Goal: Task Accomplishment & Management: Use online tool/utility

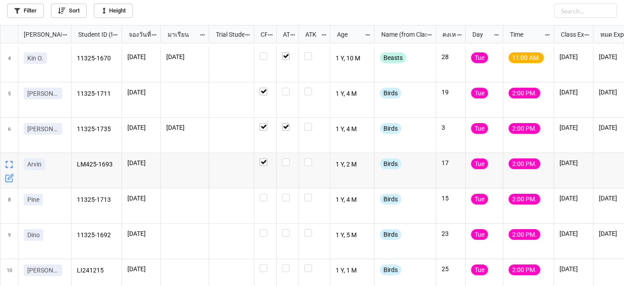
scroll to position [122, 0]
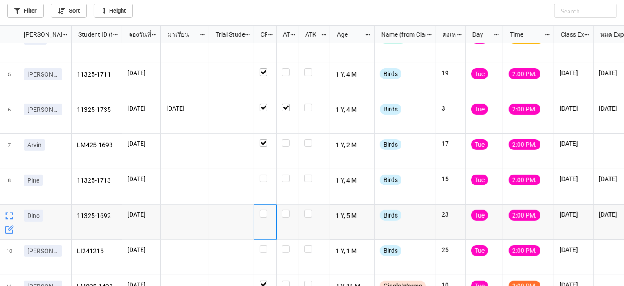
click at [262, 217] on div "grid" at bounding box center [265, 221] width 22 height 35
click at [287, 245] on label "grid" at bounding box center [287, 245] width 11 height 0
click at [267, 210] on label "grid" at bounding box center [265, 210] width 11 height 0
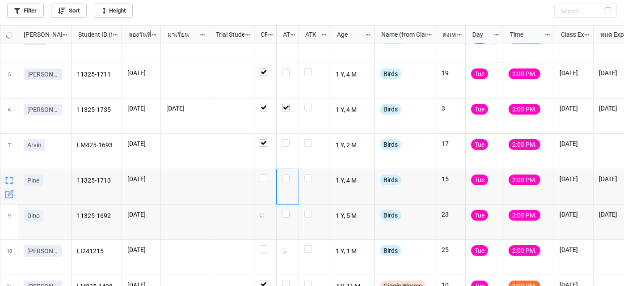
click at [281, 177] on div "grid" at bounding box center [288, 186] width 22 height 35
click at [286, 174] on label "grid" at bounding box center [287, 174] width 11 height 0
click at [288, 174] on label "grid" at bounding box center [287, 174] width 11 height 0
click at [268, 150] on div "grid" at bounding box center [265, 151] width 22 height 35
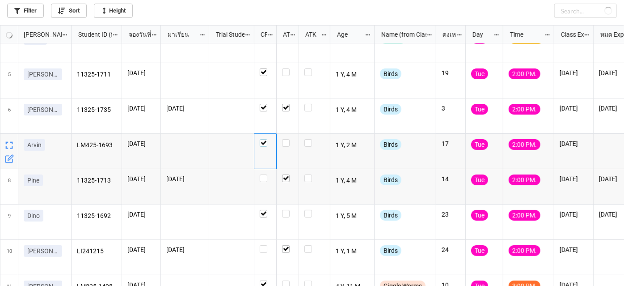
click at [268, 142] on div "grid" at bounding box center [265, 143] width 11 height 8
checkbox input "false"
click at [284, 210] on label "grid" at bounding box center [287, 210] width 11 height 0
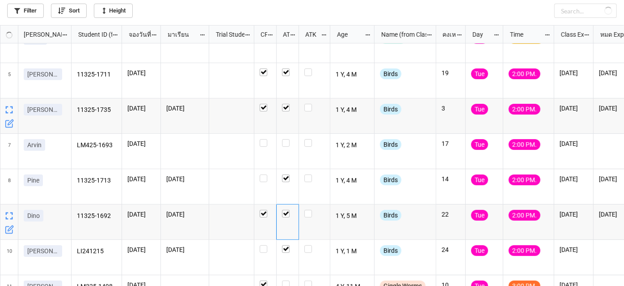
checkbox input "true"
checkbox input "false"
checkbox input "true"
